Goal: Information Seeking & Learning: Understand process/instructions

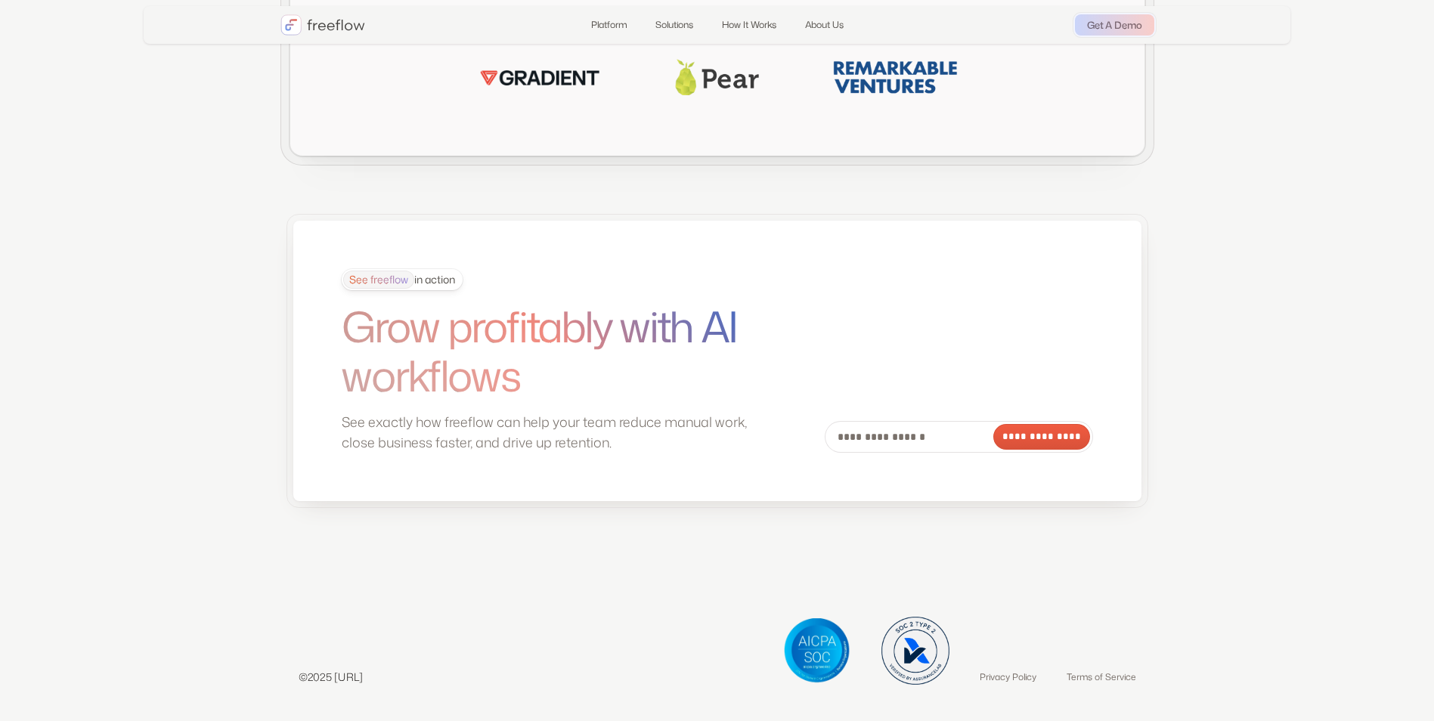
drag, startPoint x: 448, startPoint y: 682, endPoint x: 336, endPoint y: 684, distance: 111.9
click at [336, 684] on div "©2025 freeflow.ai Privacy Policy Terms of Service" at bounding box center [717, 651] width 874 height 68
copy p "freeflow.ai"
click at [1090, 679] on link "Terms of Service" at bounding box center [1102, 677] width 70 height 15
click at [984, 675] on link "Privacy Policy" at bounding box center [1008, 677] width 57 height 15
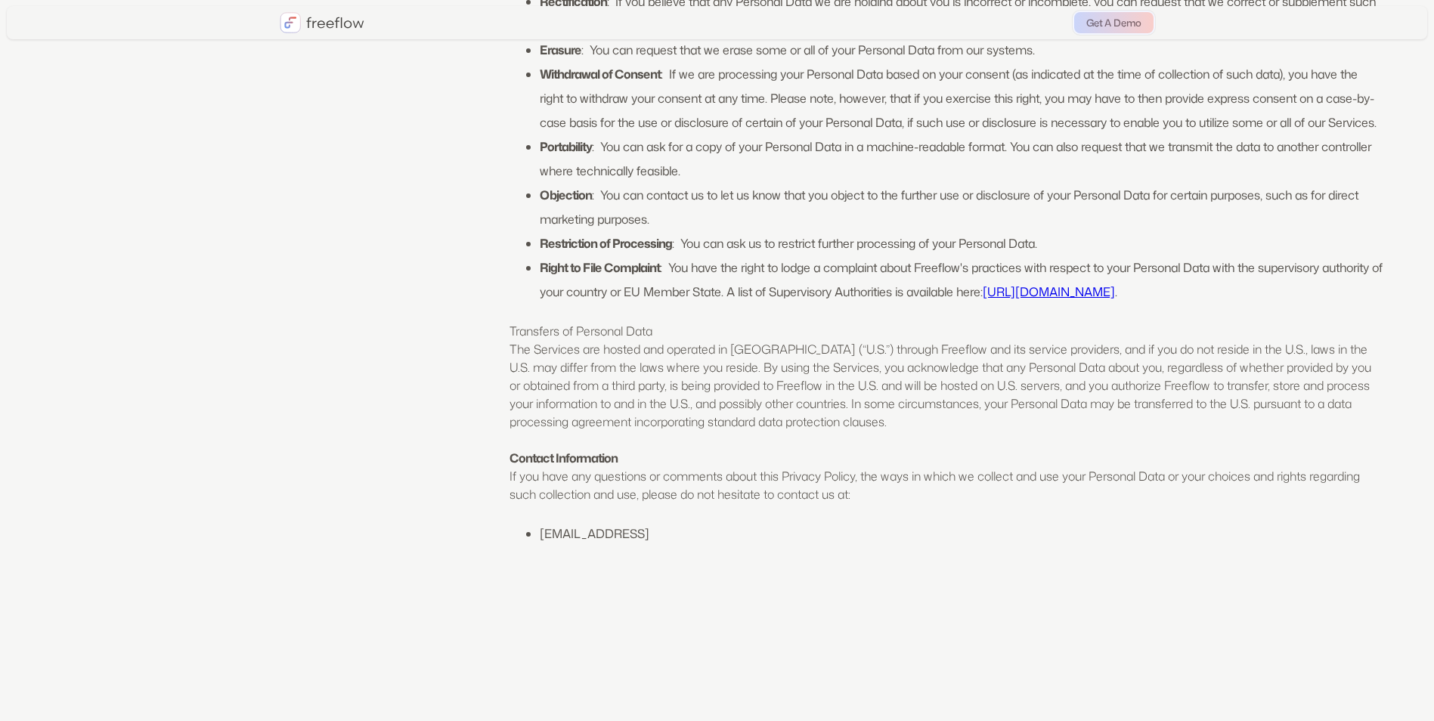
scroll to position [5354, 0]
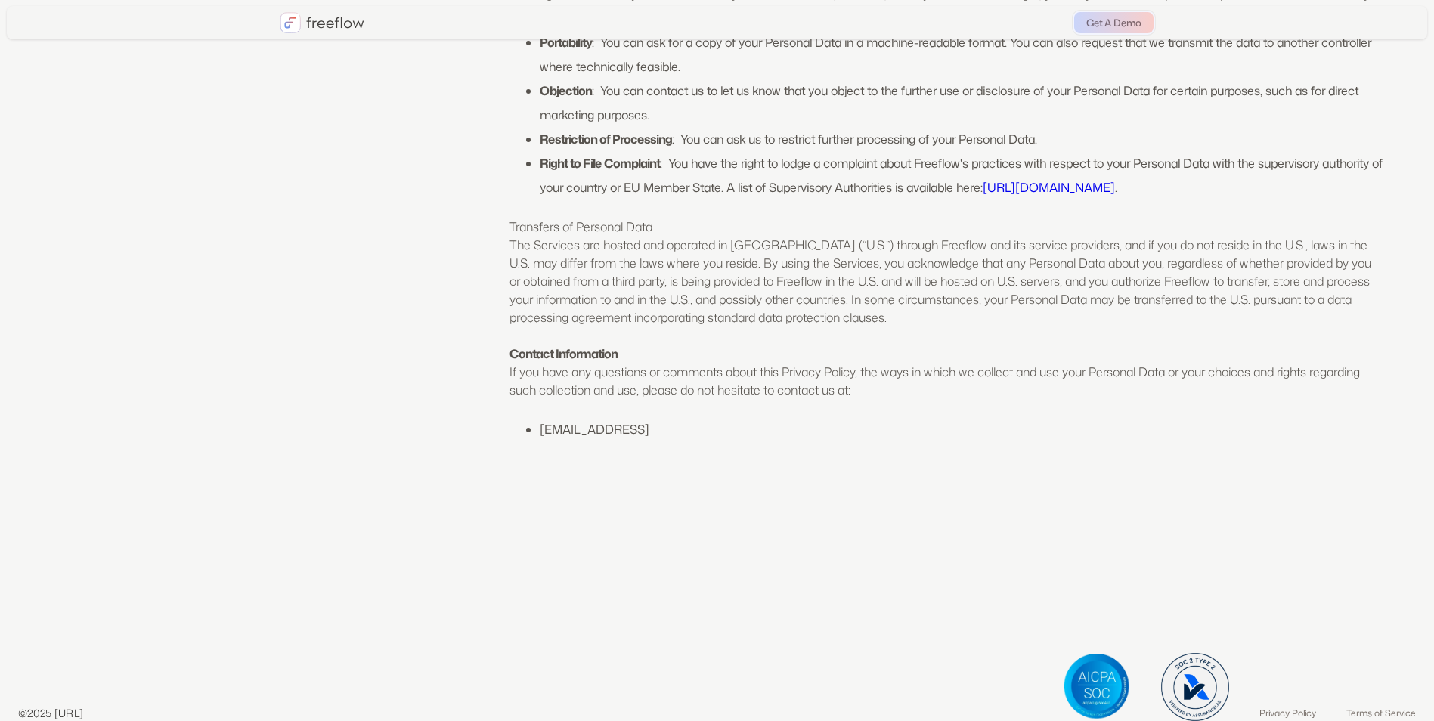
drag, startPoint x: 60, startPoint y: 721, endPoint x: 50, endPoint y: 720, distance: 10.6
click at [50, 720] on div "©2025 [URL] Privacy Policy Terms of Service" at bounding box center [717, 687] width 1434 height 68
